Goal: Information Seeking & Learning: Learn about a topic

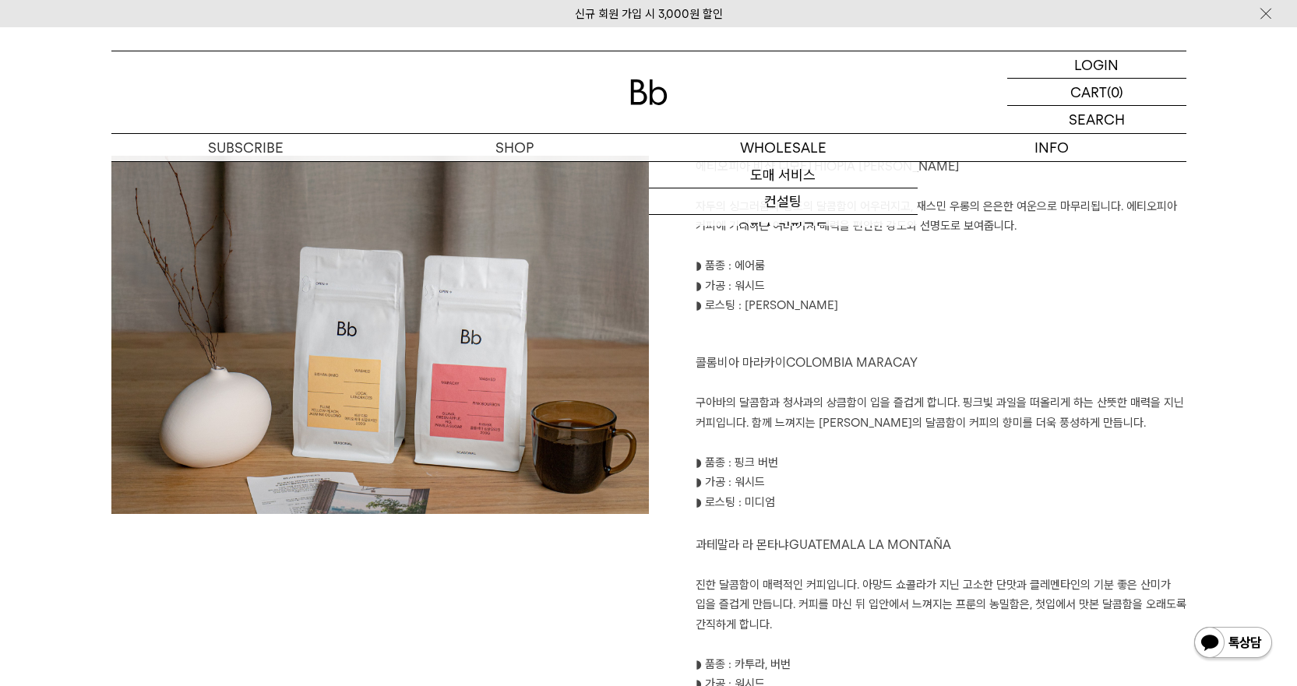
click at [965, 297] on p "◗ 로스팅 : [PERSON_NAME]" at bounding box center [941, 306] width 491 height 20
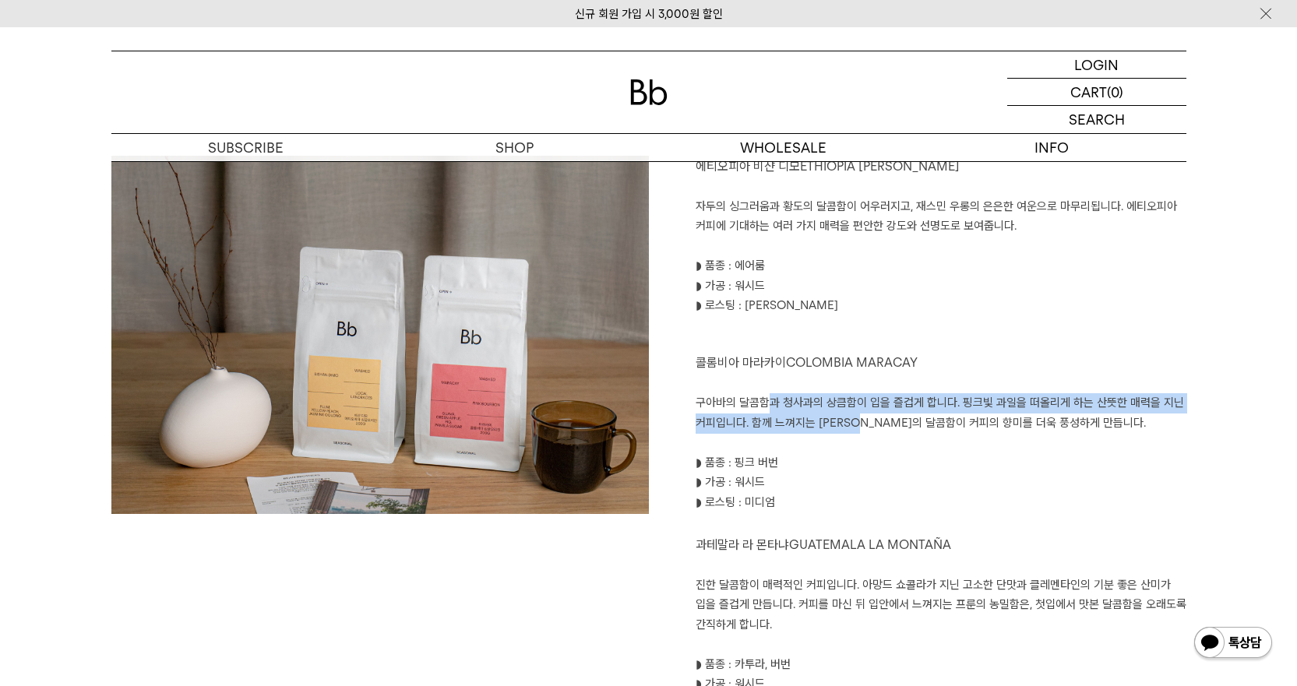
drag, startPoint x: 771, startPoint y: 405, endPoint x: 889, endPoint y: 453, distance: 126.9
click at [877, 434] on div "에티오피아 비샨 디모 ETHIOPIA [PERSON_NAME]의 싱그러움과 황도의 달콤함이 어우러지고, 재스민 우롱의 은은한 여운으로 마무리됩…" at bounding box center [918, 435] width 538 height 559
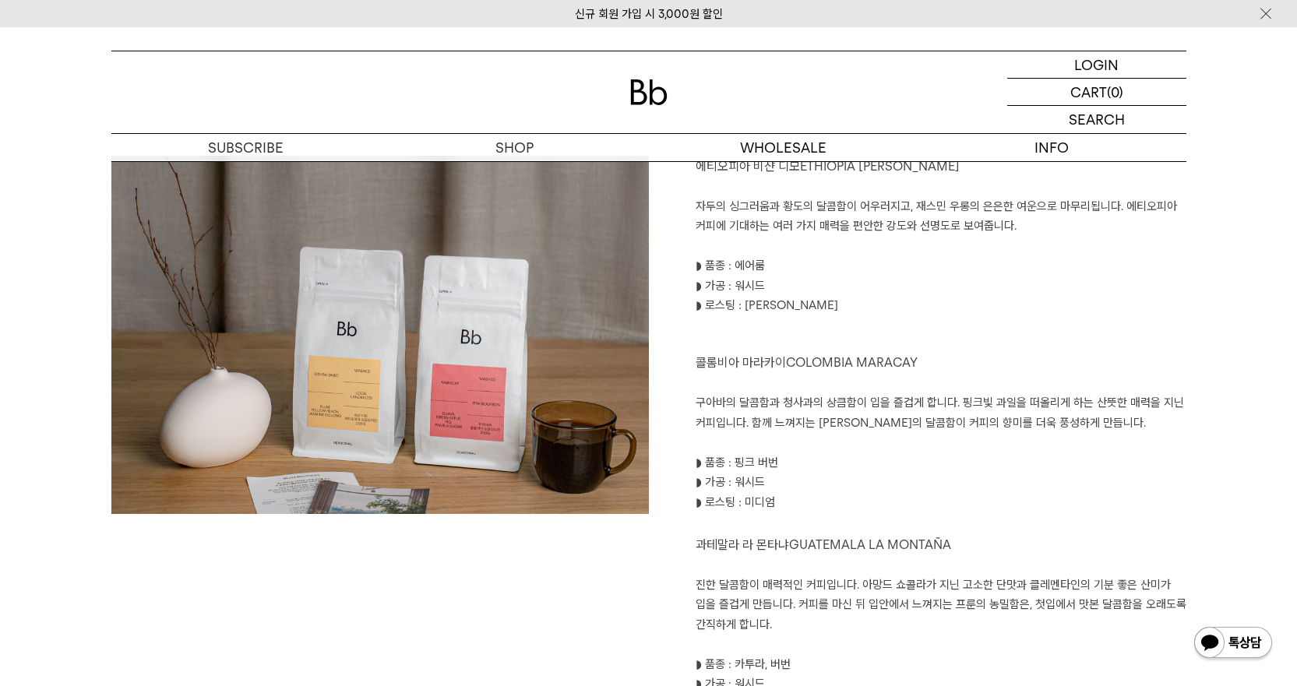
click at [903, 475] on p "◗ 가공 : 워시드" at bounding box center [941, 483] width 491 height 20
drag, startPoint x: 900, startPoint y: 405, endPoint x: 920, endPoint y: 455, distance: 53.8
click at [920, 455] on div "에티오피아 비샨 디모 ETHIOPIA [PERSON_NAME]의 싱그러움과 황도의 달콤함이 어우러지고, 재스민 우롱의 은은한 여운으로 마무리됩…" at bounding box center [918, 435] width 538 height 559
click at [920, 455] on p "◗ 품종 : 핑크 버번" at bounding box center [941, 463] width 491 height 20
drag, startPoint x: 916, startPoint y: 439, endPoint x: 915, endPoint y: 427, distance: 12.6
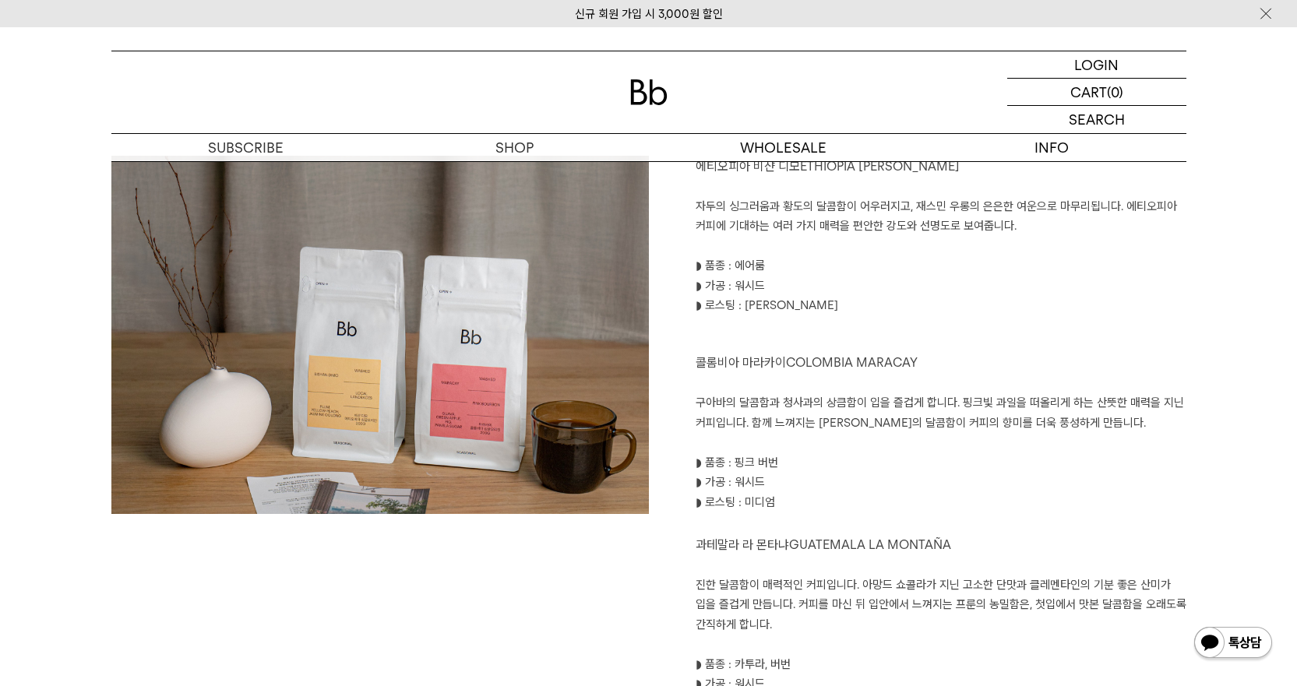
click at [915, 427] on div "에티오피아 비샨 디모 ETHIOPIA [PERSON_NAME]의 싱그러움과 황도의 달콤함이 어우러지고, 재스민 우롱의 은은한 여운으로 마무리됩…" at bounding box center [918, 435] width 538 height 559
click at [915, 427] on p "구아바의 달콤함과 청사과의 상큼함이 입을 즐겁게 합니다. 핑크빛 과일을 떠올리게 하는 산뜻한 매력을 지닌 커피입니다. 함께 느껴지는 [PERS…" at bounding box center [941, 413] width 491 height 40
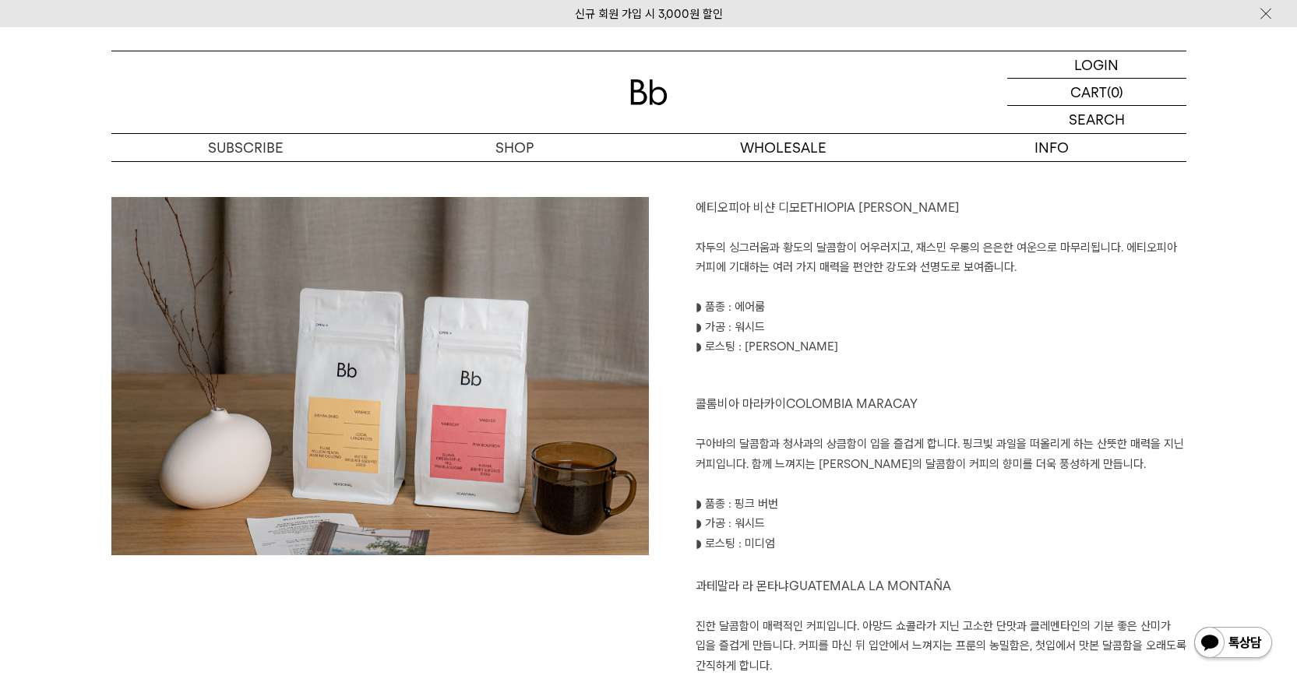
scroll to position [1636, 0]
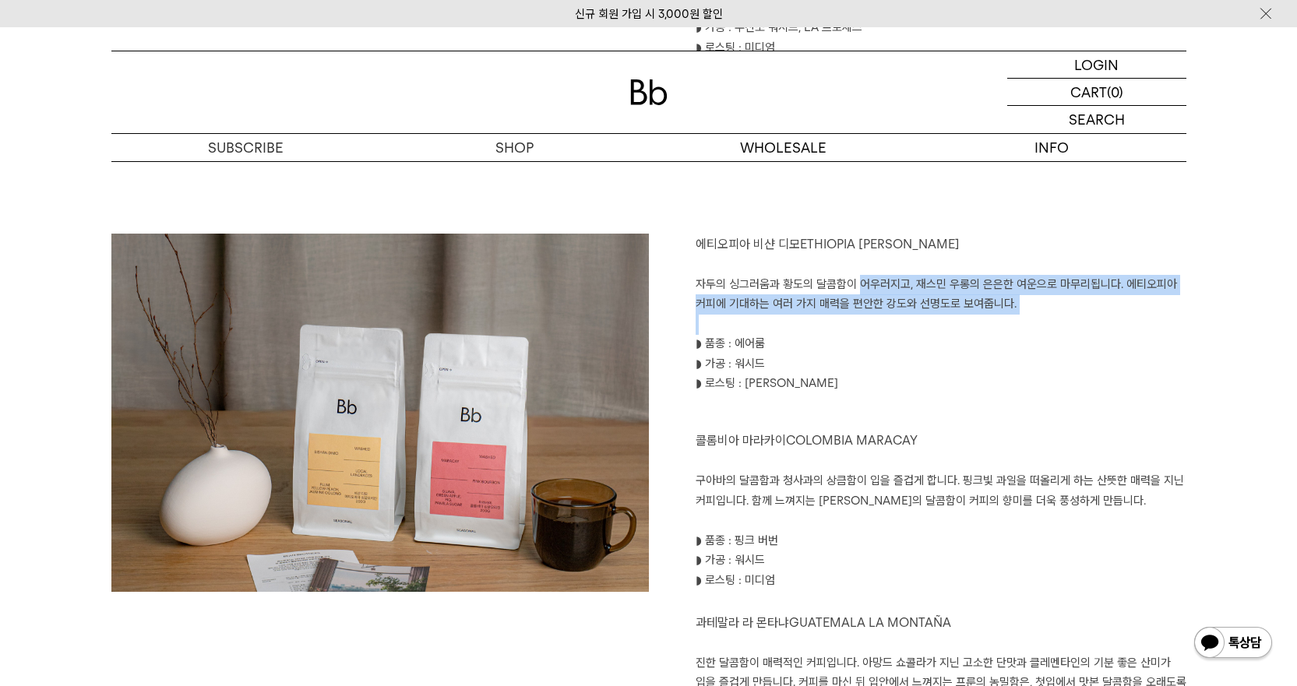
click at [884, 325] on div "에티오피아 비샨 디모 ETHIOPIA [PERSON_NAME]의 싱그러움과 황도의 달콤함이 어우러지고, 재스민 우롱의 은은한 여운으로 마무리됩…" at bounding box center [918, 513] width 538 height 559
click at [884, 325] on p at bounding box center [941, 325] width 491 height 20
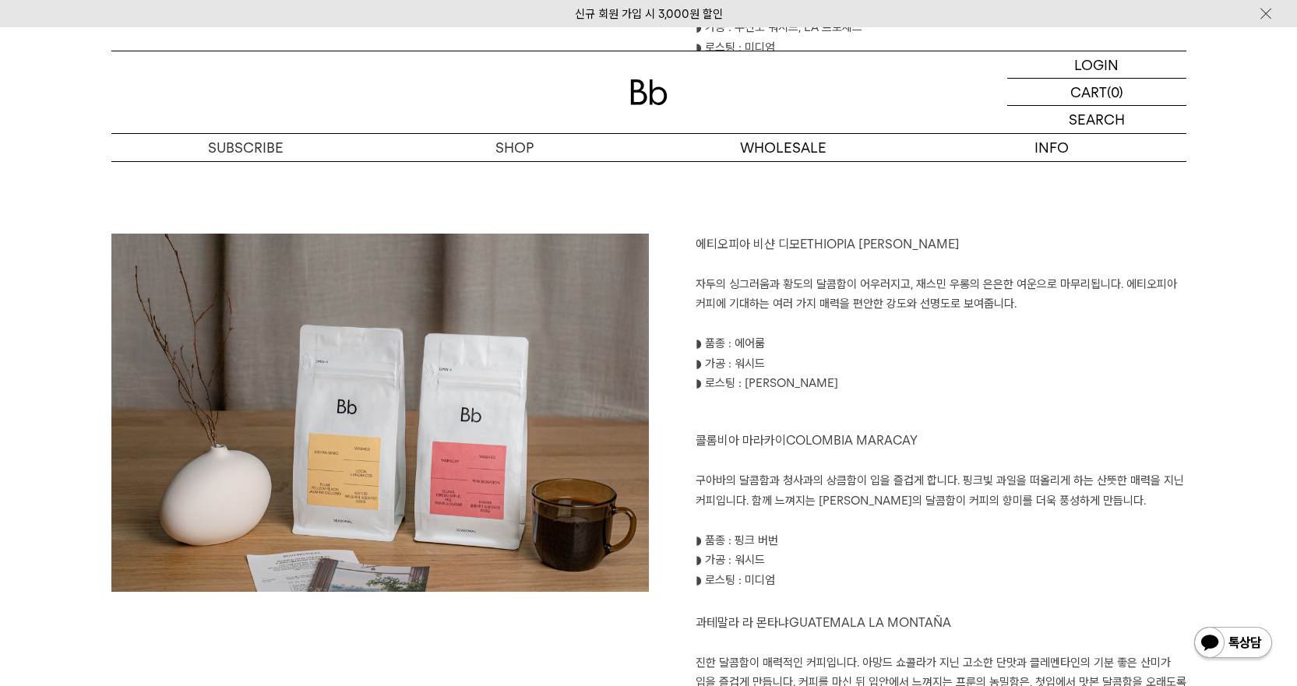
drag, startPoint x: 887, startPoint y: 275, endPoint x: 912, endPoint y: 337, distance: 66.4
click at [912, 337] on div "에티오피아 비샨 디모 ETHIOPIA [PERSON_NAME]의 싱그러움과 황도의 달콤함이 어우러지고, 재스민 우롱의 은은한 여운으로 마무리됩…" at bounding box center [918, 513] width 538 height 559
click at [912, 337] on p "◗ 품종 : 에어룸" at bounding box center [941, 344] width 491 height 20
drag, startPoint x: 913, startPoint y: 280, endPoint x: 928, endPoint y: 345, distance: 67.1
click at [928, 345] on div "에티오피아 비샨 디모 ETHIOPIA [PERSON_NAME]의 싱그러움과 황도의 달콤함이 어우러지고, 재스민 우롱의 은은한 여운으로 마무리됩…" at bounding box center [918, 513] width 538 height 559
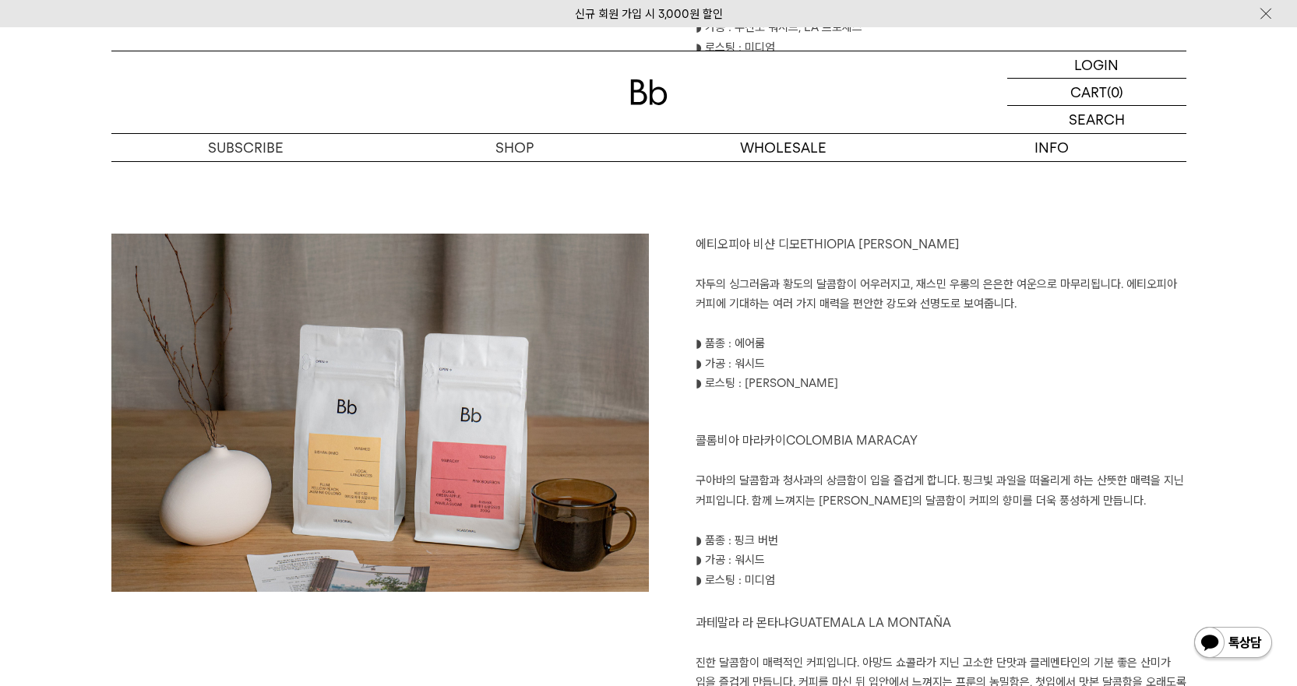
click at [928, 345] on p "◗ 품종 : 에어룸" at bounding box center [941, 344] width 491 height 20
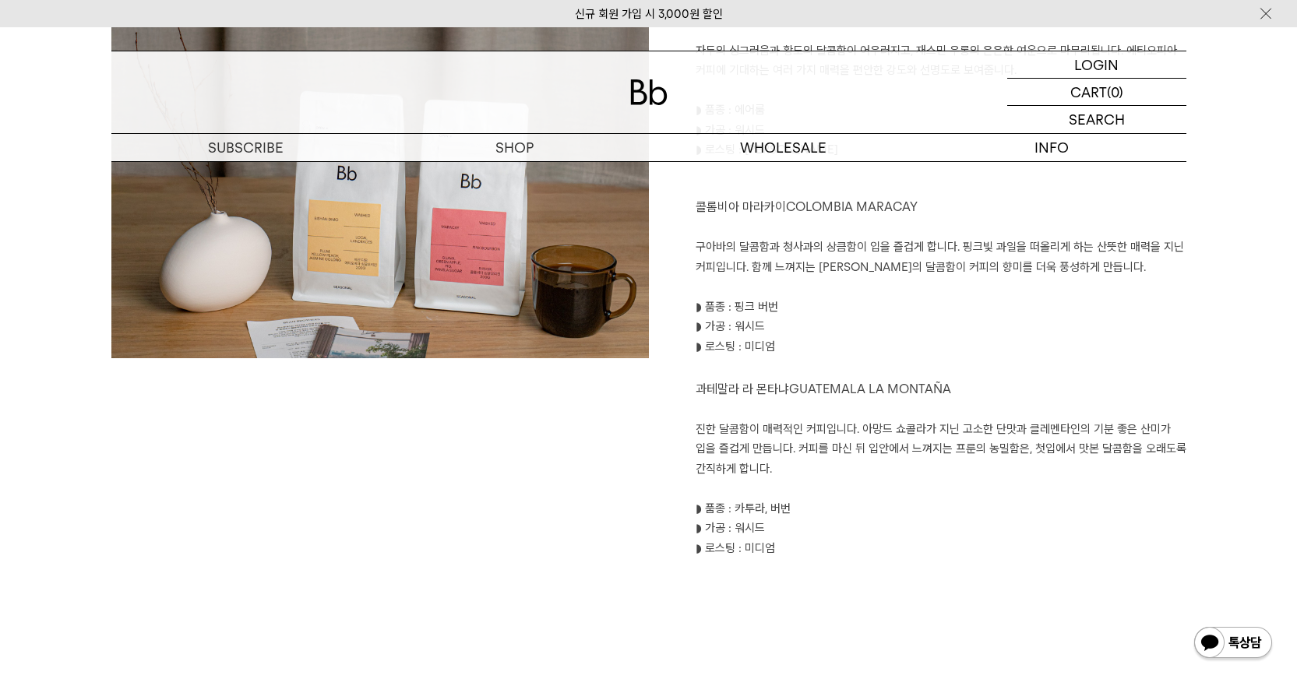
drag, startPoint x: 770, startPoint y: 428, endPoint x: 894, endPoint y: 466, distance: 130.1
click at [894, 466] on p "진한 달콤함이 매력적인 커피입니다. 아망드 쇼콜라가 지닌 고소한 단맛과 클레멘타인의 기분 좋은 산미가 입을 즐겁게 만듭니다. 커피를 마신 뒤 …" at bounding box center [941, 450] width 491 height 60
click at [894, 467] on p "진한 달콤함이 매력적인 커피입니다. 아망드 쇼콜라가 지닌 고소한 단맛과 클레멘타인의 기분 좋은 산미가 입을 즐겁게 만듭니다. 커피를 마신 뒤 …" at bounding box center [941, 450] width 491 height 60
drag, startPoint x: 925, startPoint y: 425, endPoint x: 1011, endPoint y: 467, distance: 95.5
click at [1011, 467] on p "진한 달콤함이 매력적인 커피입니다. 아망드 쇼콜라가 지닌 고소한 단맛과 클레멘타인의 기분 좋은 산미가 입을 즐겁게 만듭니다. 커피를 마신 뒤 …" at bounding box center [941, 450] width 491 height 60
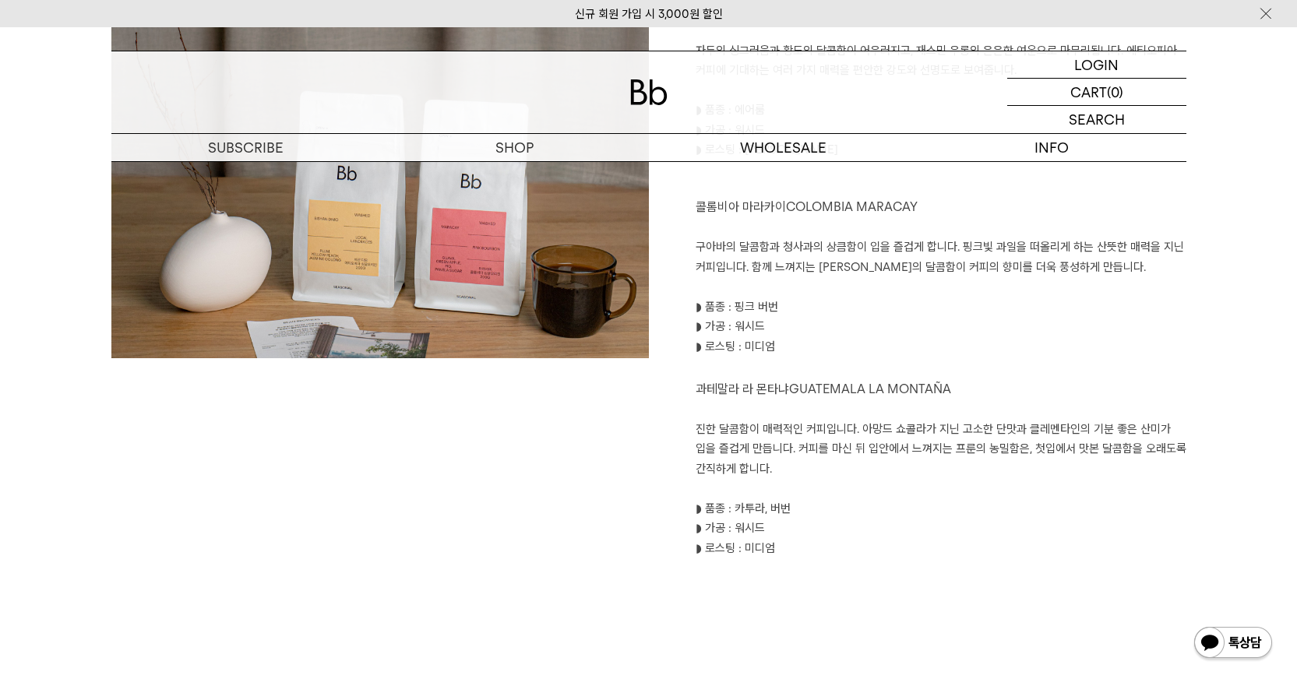
click at [1011, 469] on p "진한 달콤함이 매력적인 커피입니다. 아망드 쇼콜라가 지닌 고소한 단맛과 클레멘타인의 기분 좋은 산미가 입을 즐겁게 만듭니다. 커피를 마신 뒤 …" at bounding box center [941, 450] width 491 height 60
click at [1008, 469] on p "진한 달콤함이 매력적인 커피입니다. 아망드 쇼콜라가 지닌 고소한 단맛과 클레멘타인의 기분 좋은 산미가 입을 즐겁게 만듭니다. 커피를 마신 뒤 …" at bounding box center [941, 450] width 491 height 60
drag, startPoint x: 894, startPoint y: 432, endPoint x: 924, endPoint y: 469, distance: 47.1
click at [924, 469] on p "진한 달콤함이 매력적인 커피입니다. 아망드 쇼콜라가 지닌 고소한 단맛과 클레멘타인의 기분 좋은 산미가 입을 즐겁게 만듭니다. 커피를 마신 뒤 …" at bounding box center [941, 450] width 491 height 60
click at [924, 470] on p "진한 달콤함이 매력적인 커피입니다. 아망드 쇼콜라가 지닌 고소한 단맛과 클레멘타인의 기분 좋은 산미가 입을 즐겁게 만듭니다. 커피를 마신 뒤 …" at bounding box center [941, 450] width 491 height 60
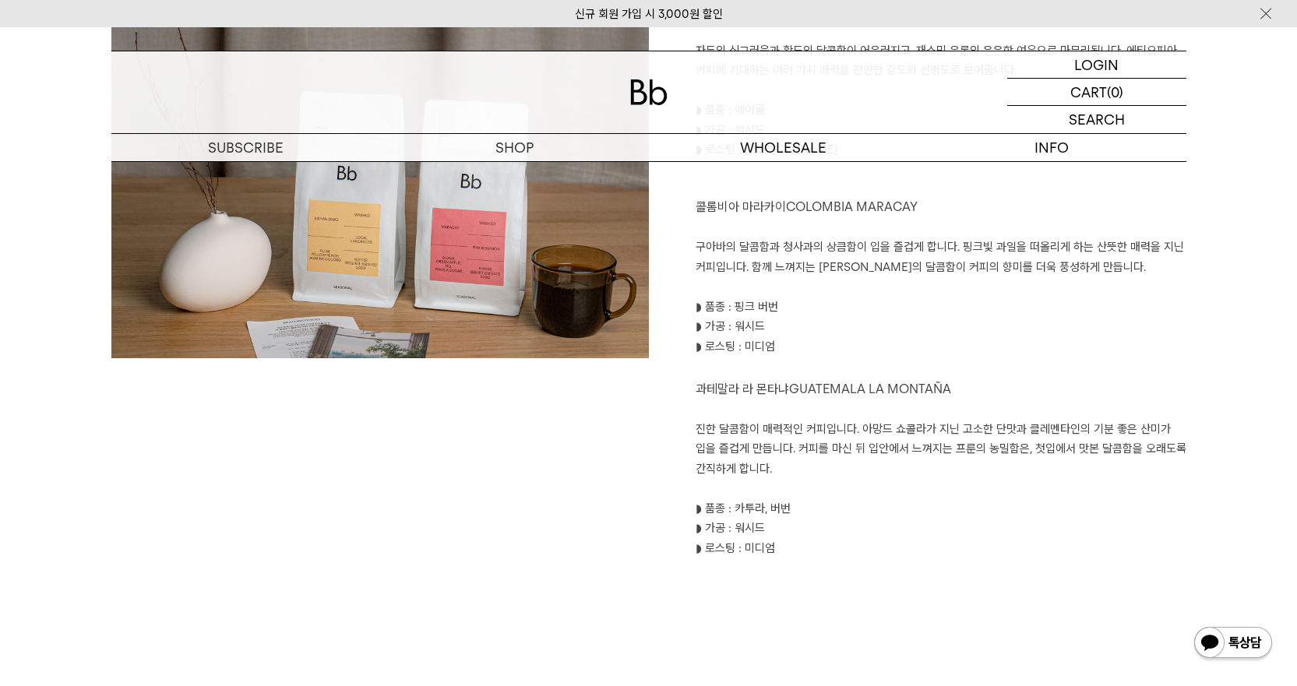
drag, startPoint x: 927, startPoint y: 433, endPoint x: 945, endPoint y: 475, distance: 45.7
click at [945, 475] on p "진한 달콤함이 매력적인 커피입니다. 아망드 쇼콜라가 지닌 고소한 단맛과 클레멘타인의 기분 좋은 산미가 입을 즐겁게 만듭니다. 커피를 마신 뒤 …" at bounding box center [941, 450] width 491 height 60
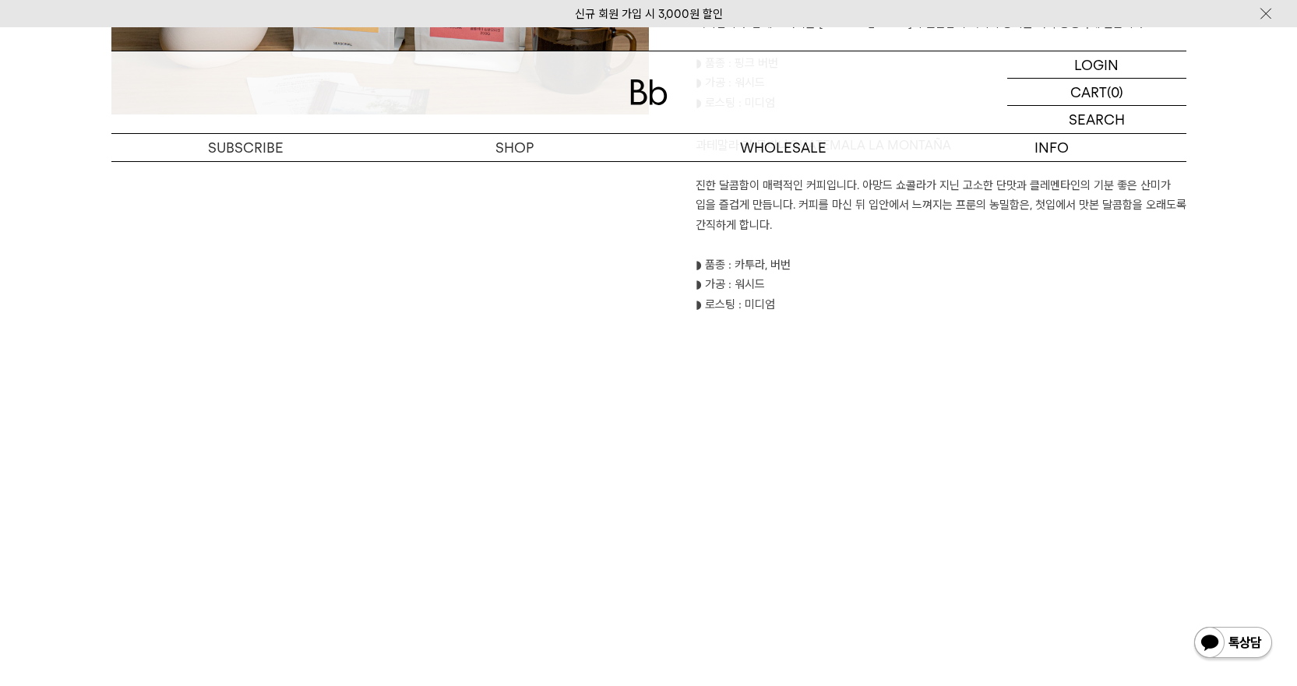
scroll to position [2415, 0]
